Goal: Navigation & Orientation: Find specific page/section

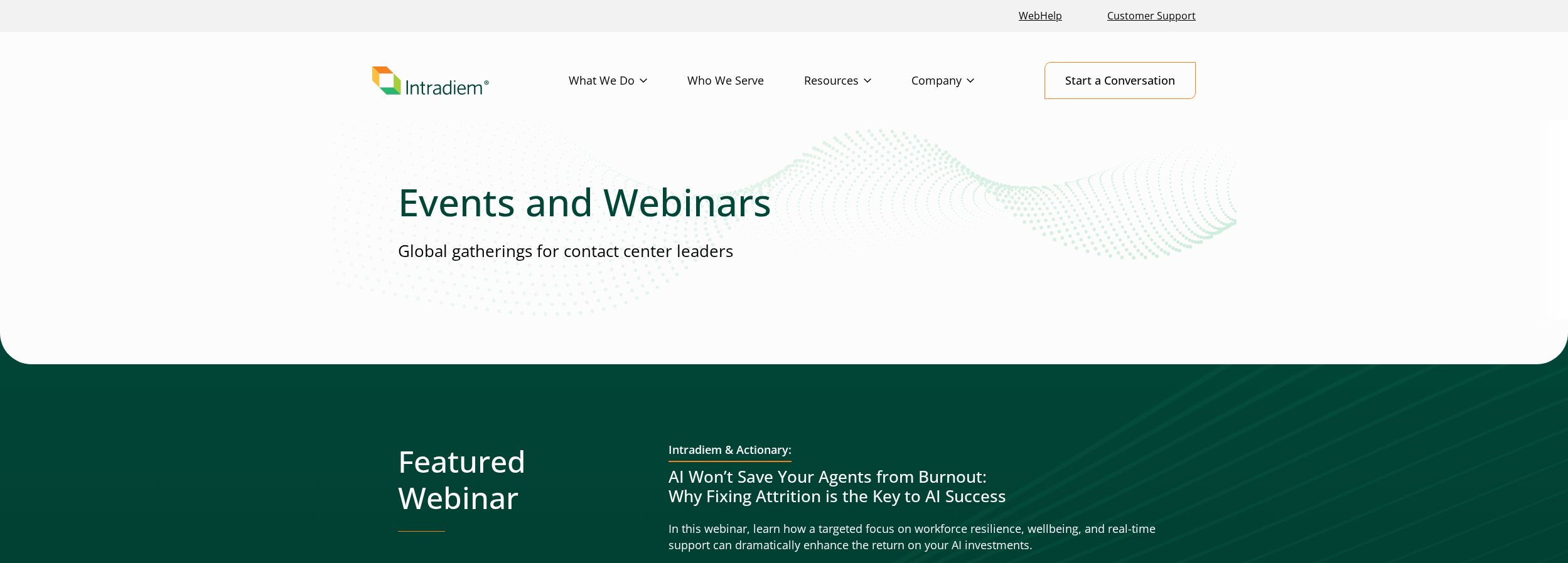
click at [442, 92] on img "Link to homepage of Intradiem" at bounding box center [430, 81] width 117 height 29
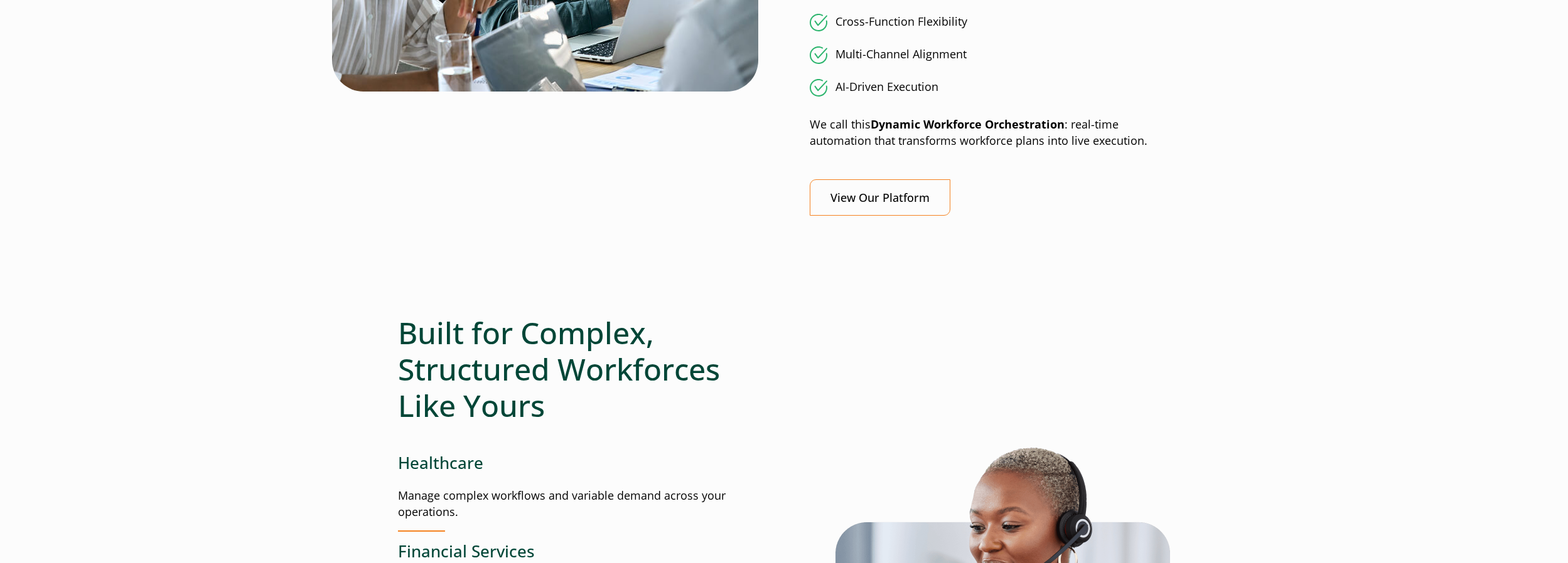
scroll to position [1273, 0]
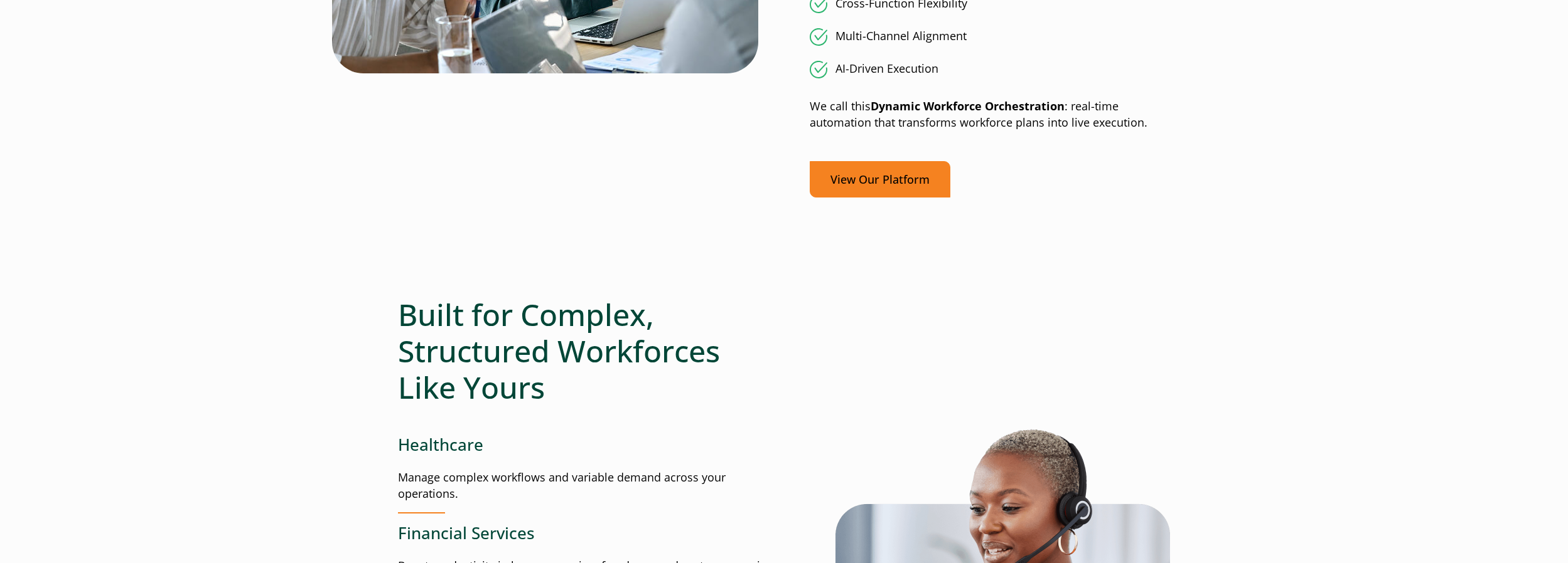
click at [878, 177] on link "View Our Platform" at bounding box center [880, 180] width 140 height 37
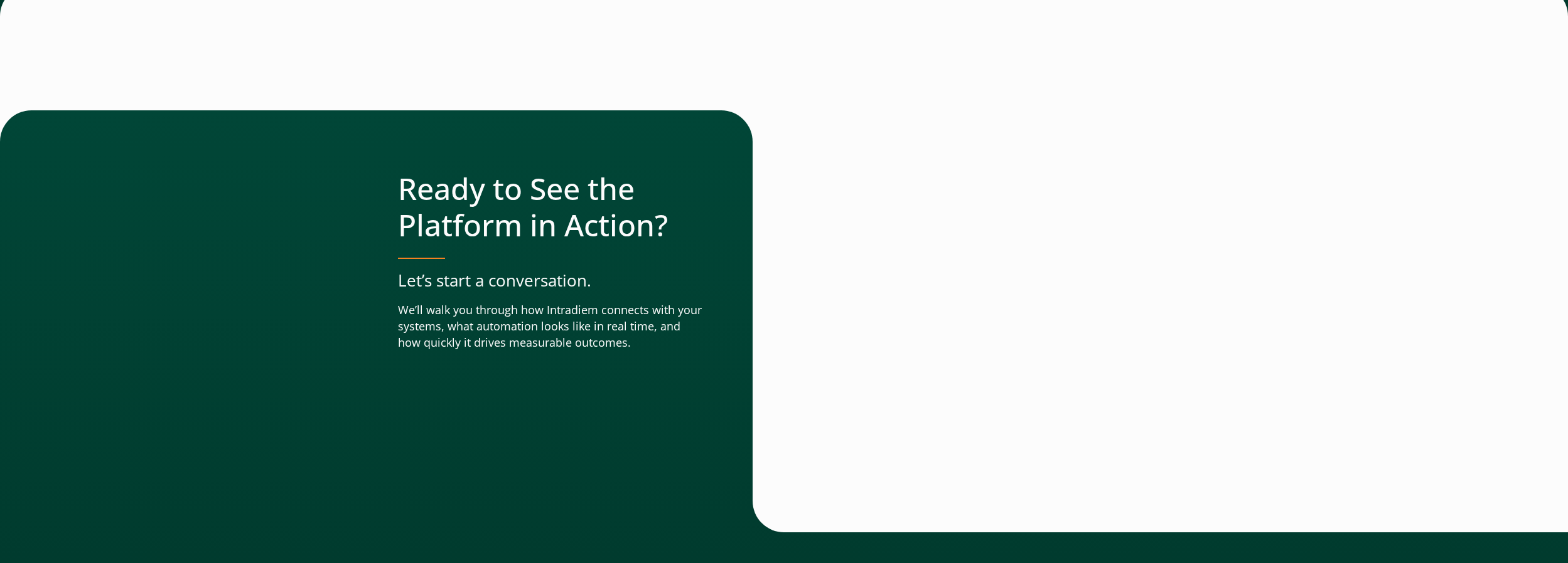
scroll to position [4469, 0]
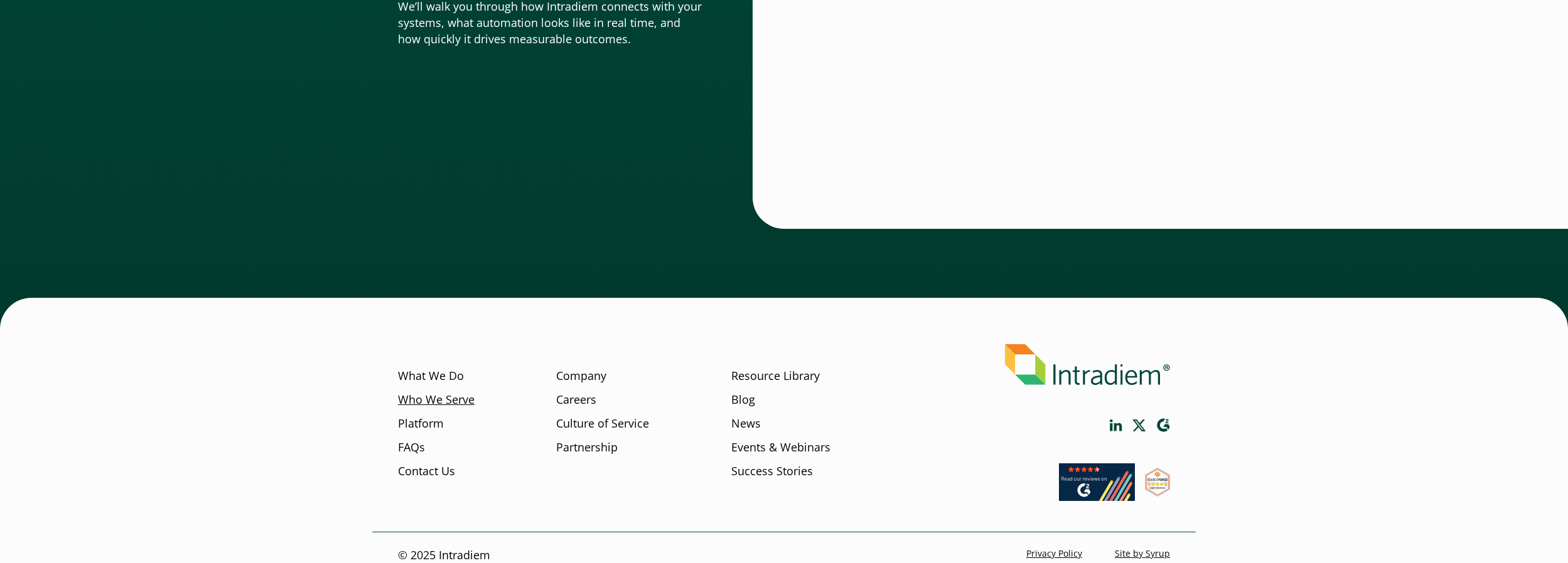
click at [441, 392] on link "Who We Serve" at bounding box center [436, 400] width 77 height 16
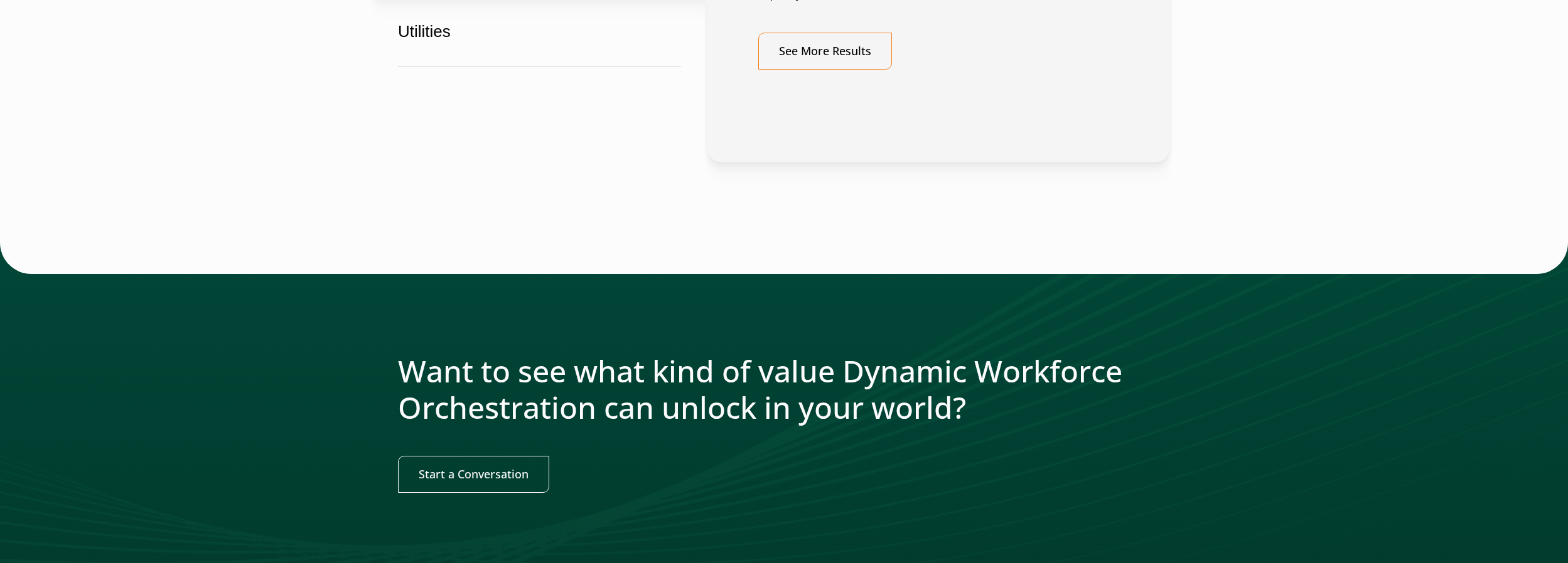
scroll to position [1474, 0]
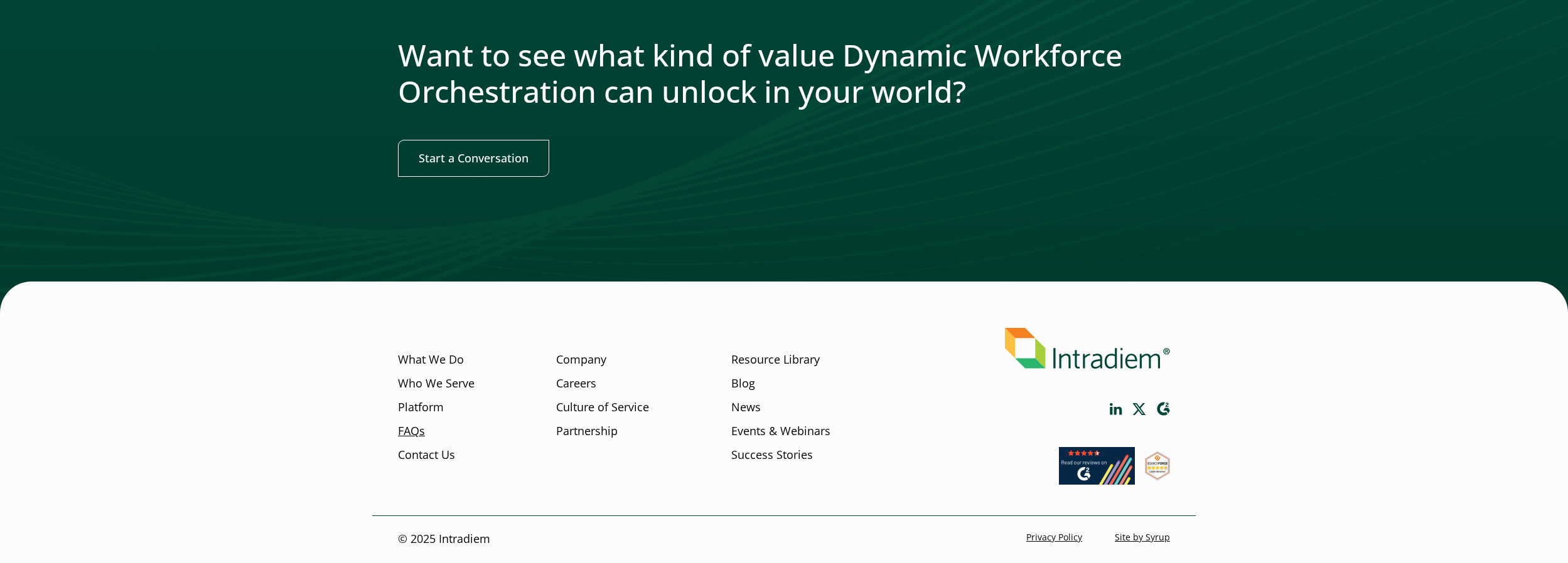
click at [407, 436] on link "FAQs" at bounding box center [411, 431] width 27 height 16
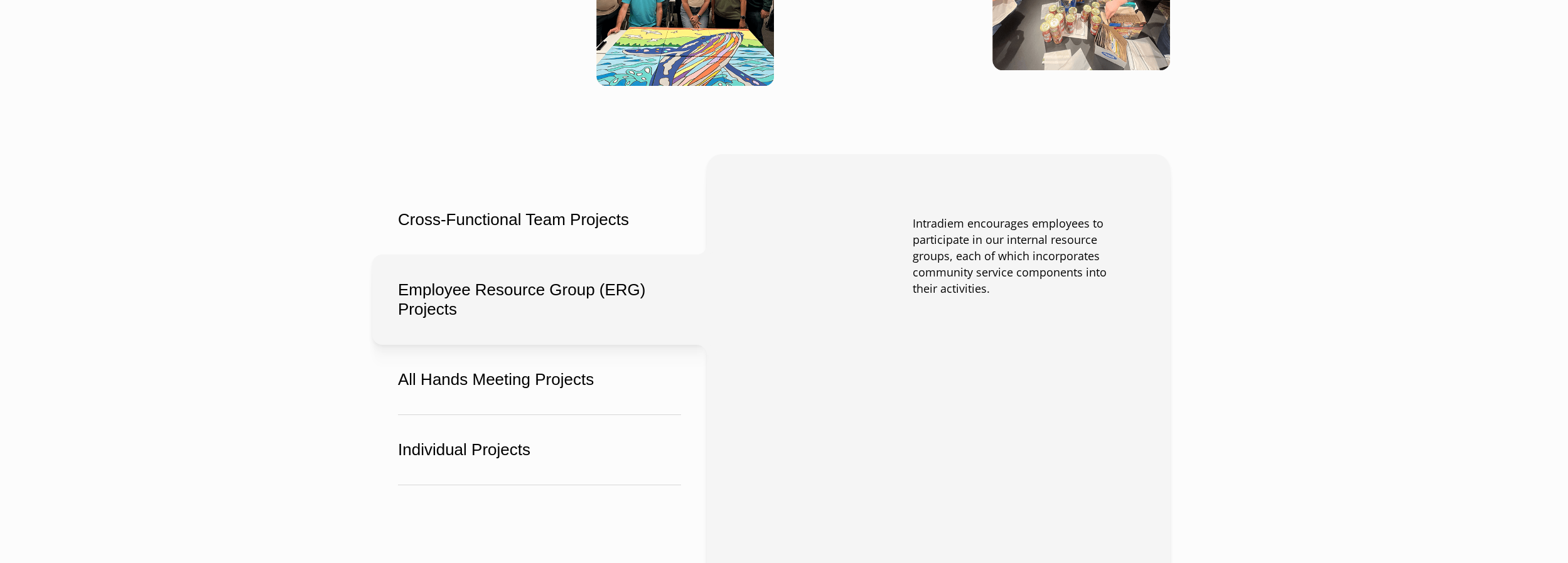
scroll to position [1715, 0]
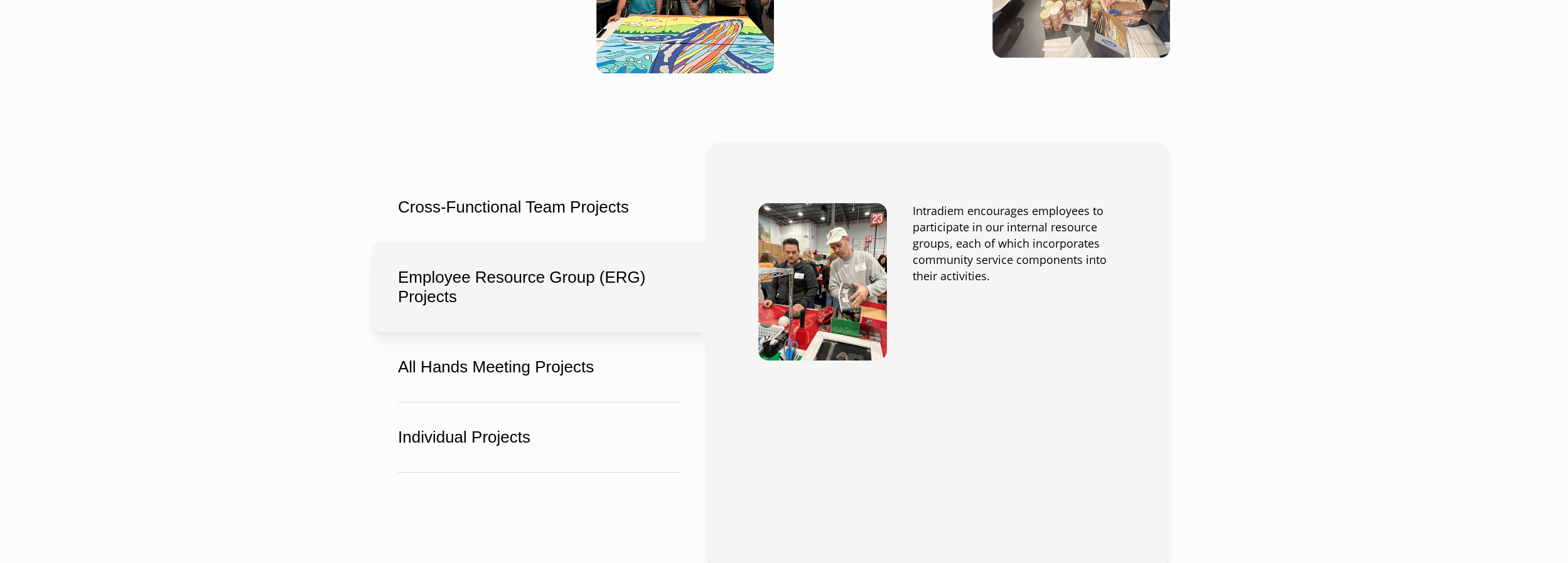
click at [407, 290] on button "Employee Resource Group (ERG) Projects" at bounding box center [539, 287] width 334 height 90
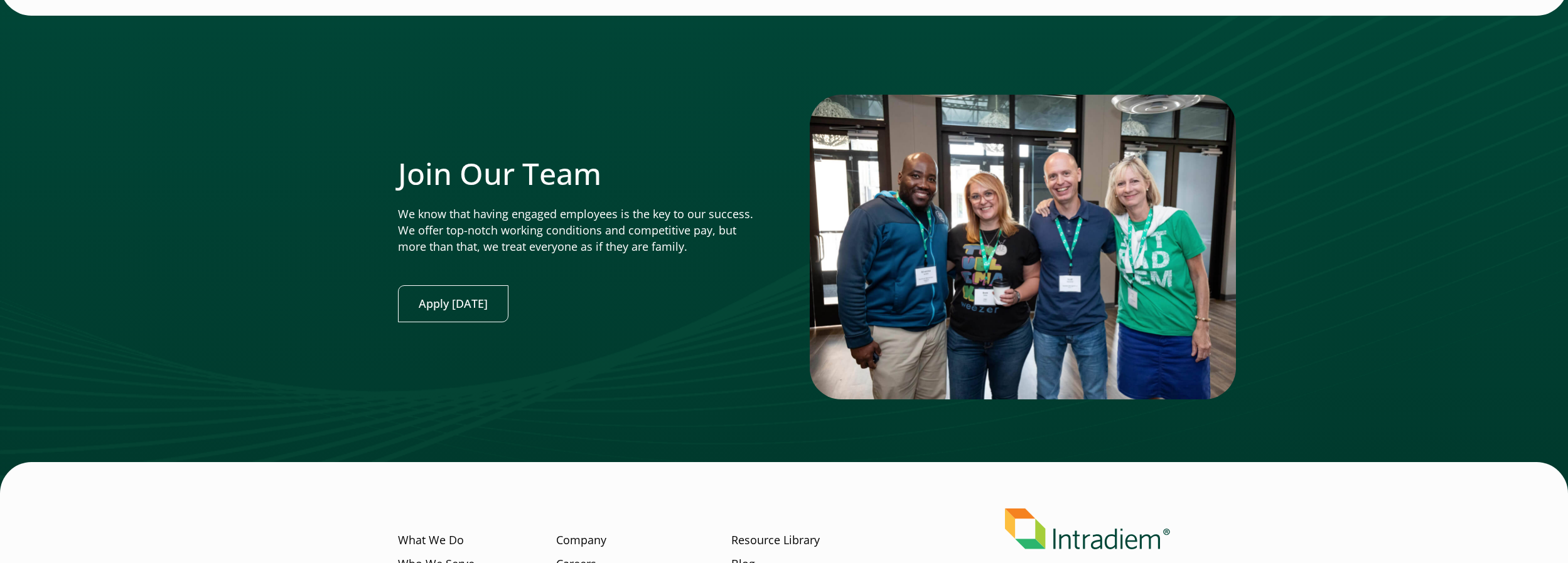
scroll to position [2959, 0]
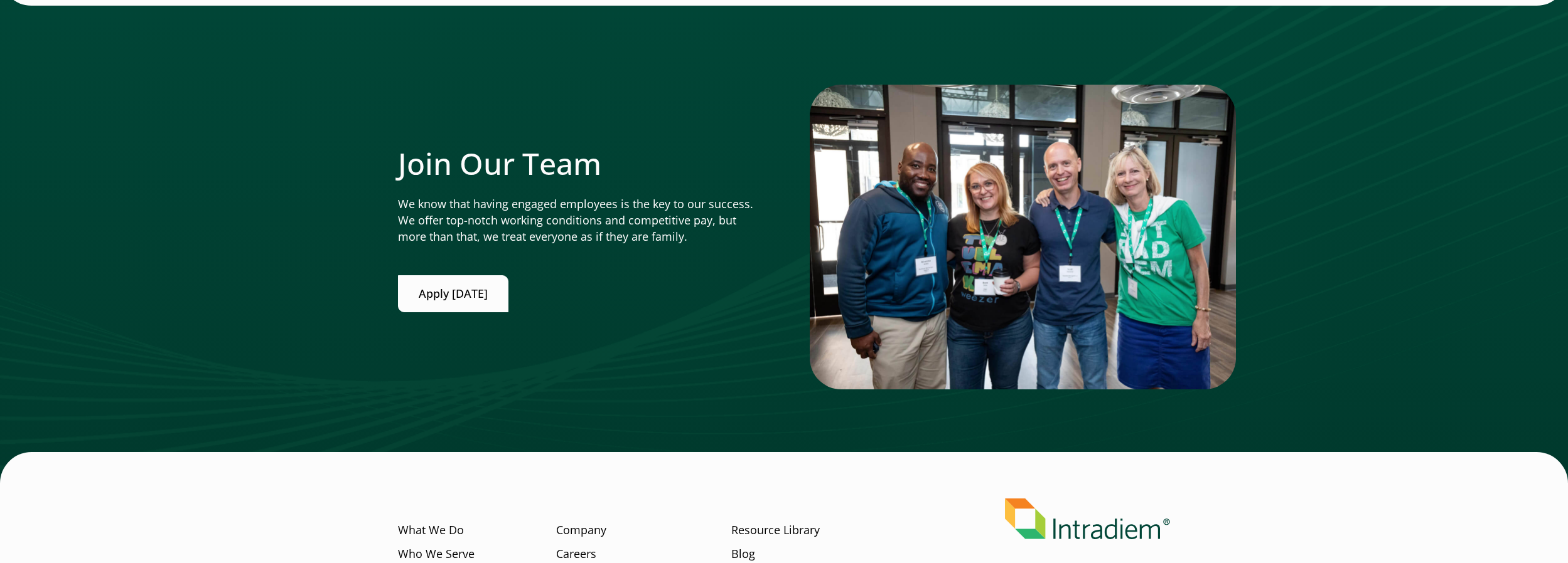
click at [478, 289] on link "Apply Today" at bounding box center [453, 293] width 111 height 37
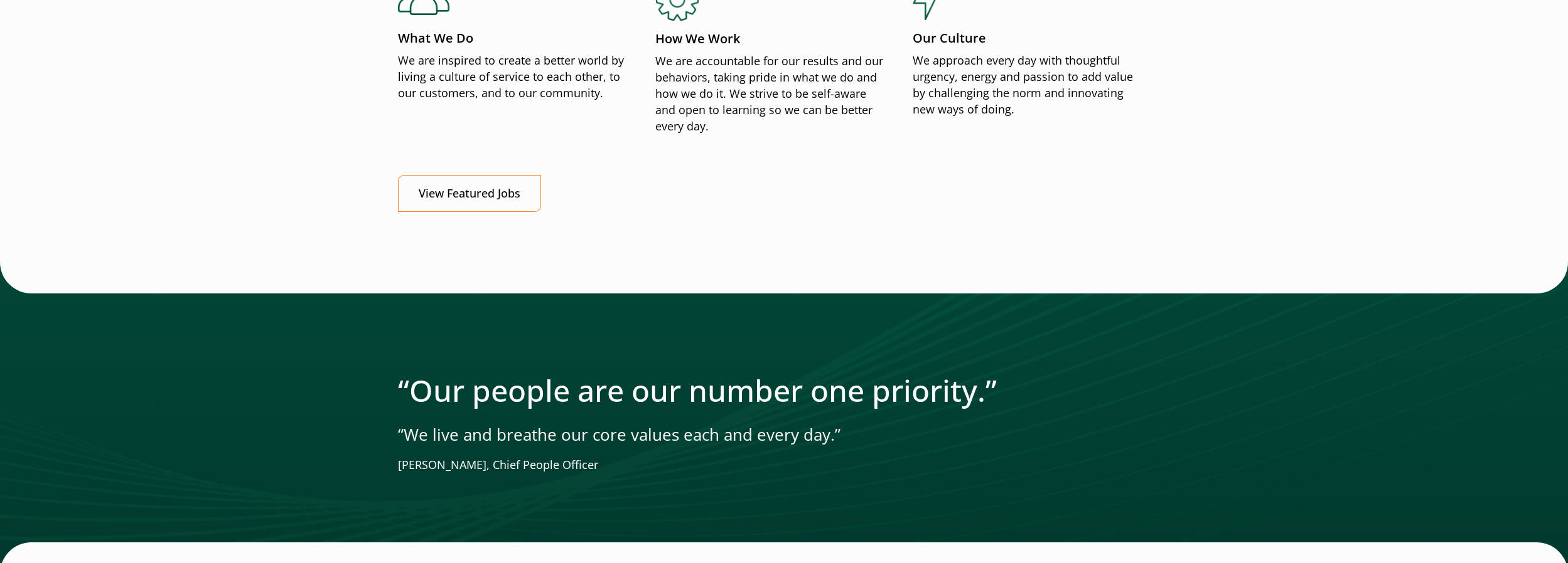
scroll to position [1602, 0]
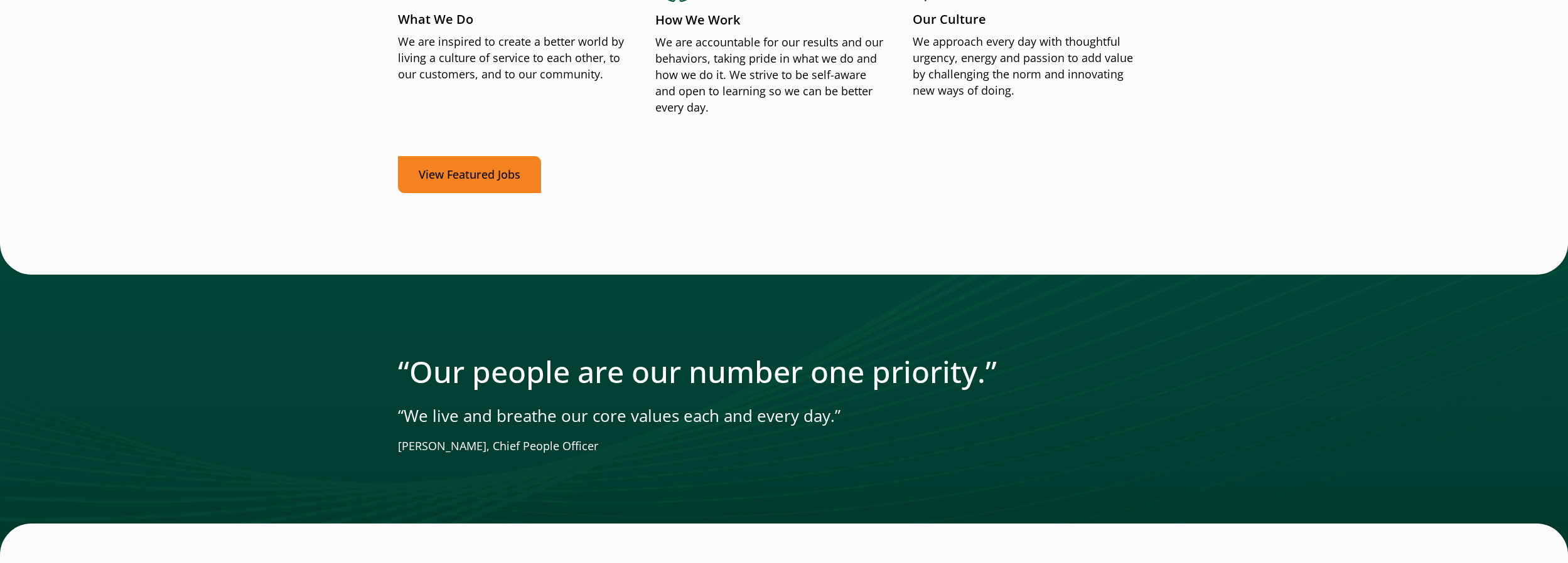
click at [495, 187] on link "View Featured Jobs" at bounding box center [469, 174] width 143 height 37
